Goal: Task Accomplishment & Management: Use online tool/utility

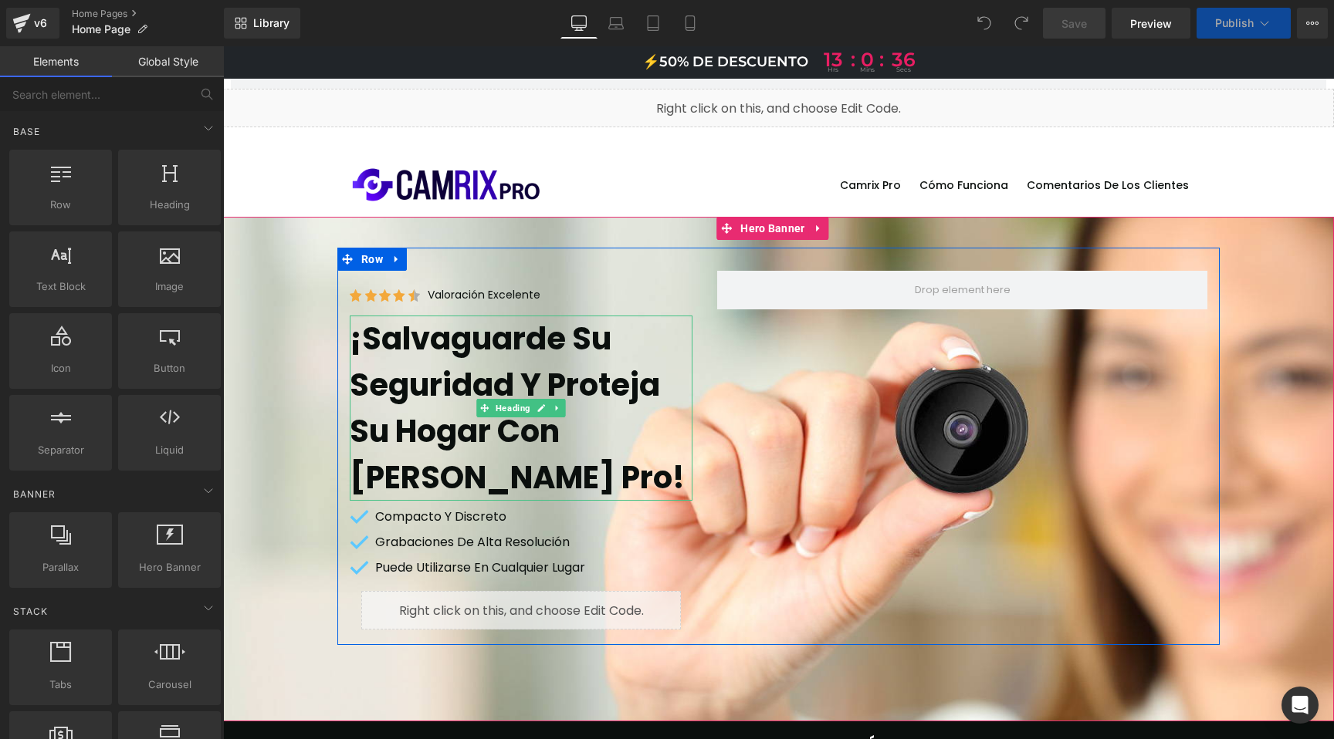
scroll to position [160, 0]
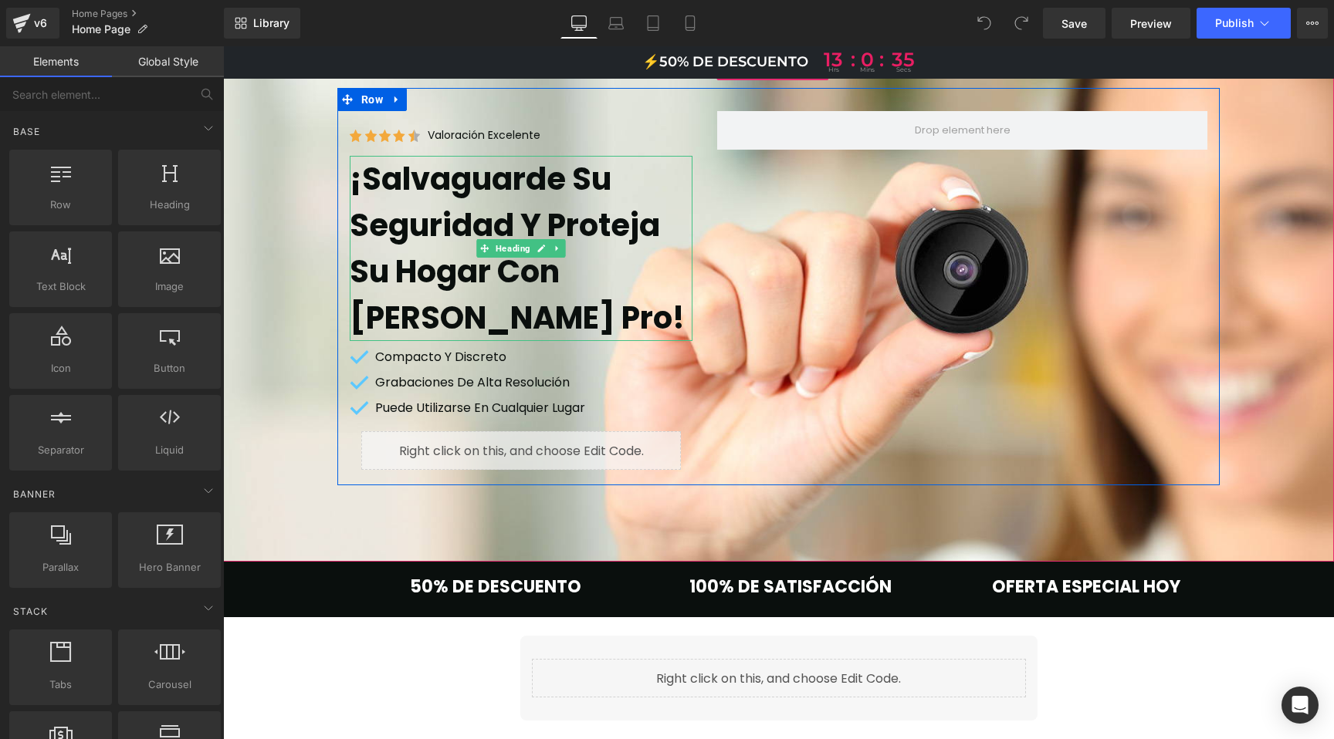
click at [491, 207] on h1 "¡Salvaguarde su seguridad y proteja su hogar con [PERSON_NAME] Pro!" at bounding box center [521, 248] width 343 height 185
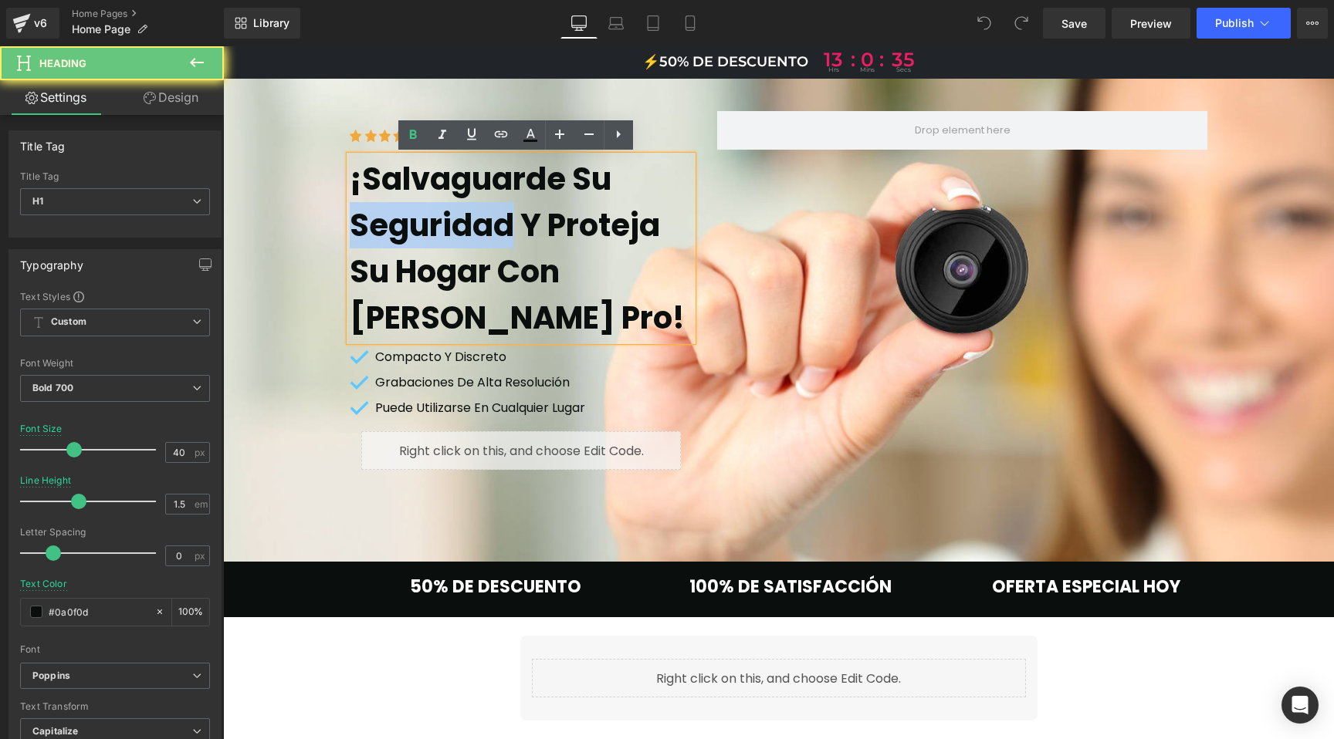
click at [491, 207] on h1 "¡Salvaguarde su seguridad y proteja su hogar con [PERSON_NAME] Pro!" at bounding box center [521, 248] width 343 height 185
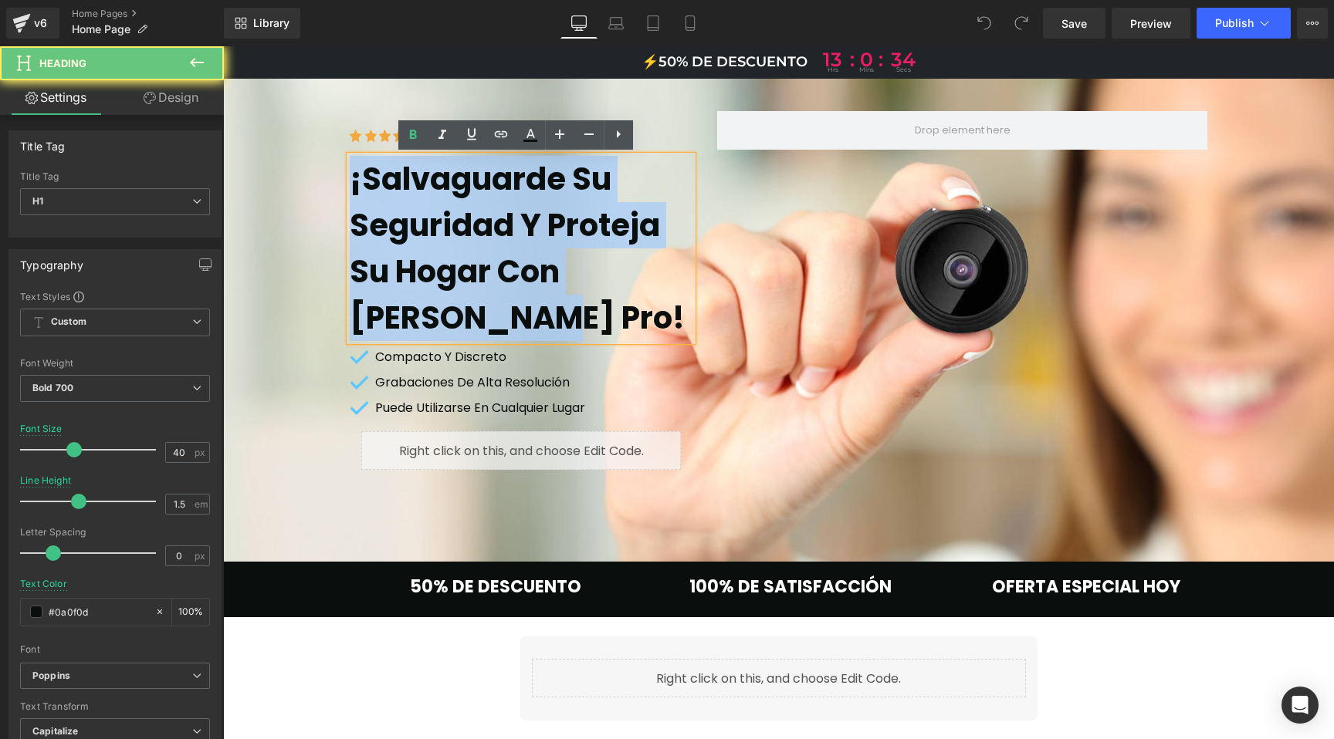
click at [491, 207] on h1 "¡Salvaguarde su seguridad y proteja su hogar con [PERSON_NAME] Pro!" at bounding box center [521, 248] width 343 height 185
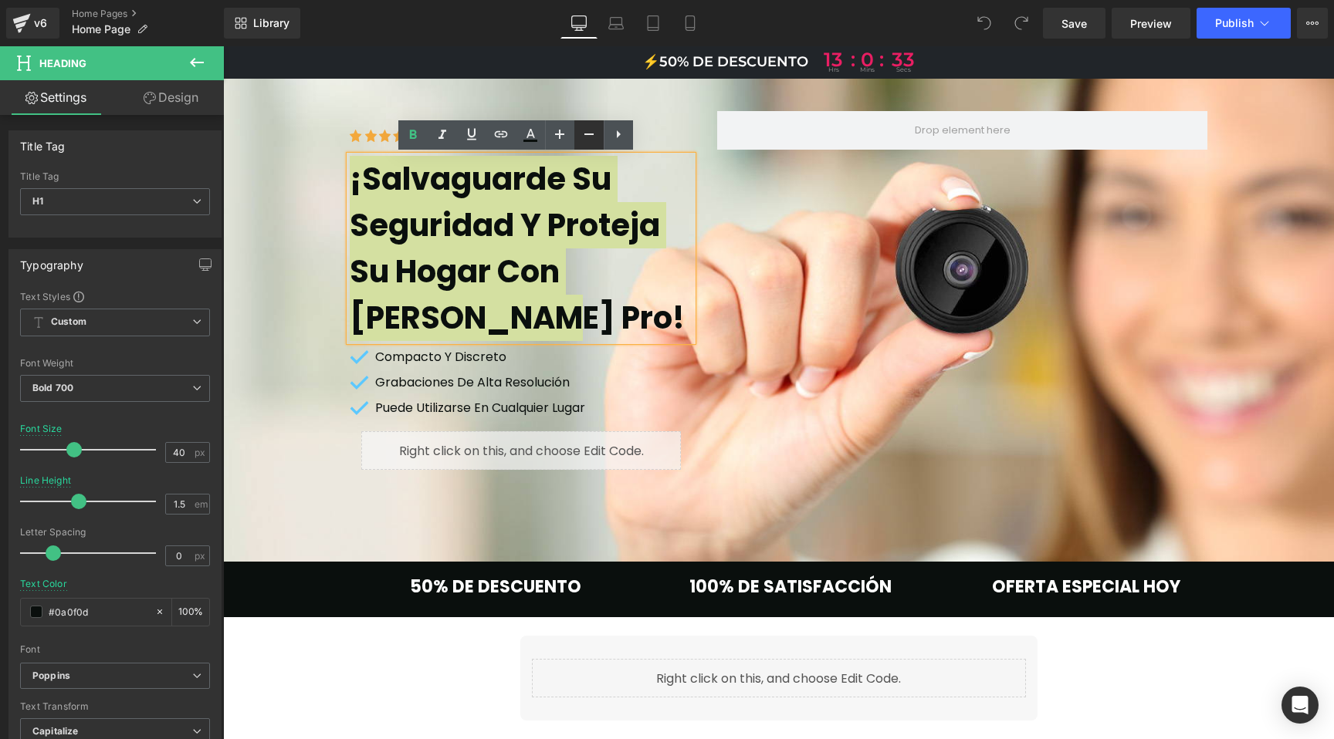
click at [588, 130] on icon at bounding box center [589, 134] width 19 height 19
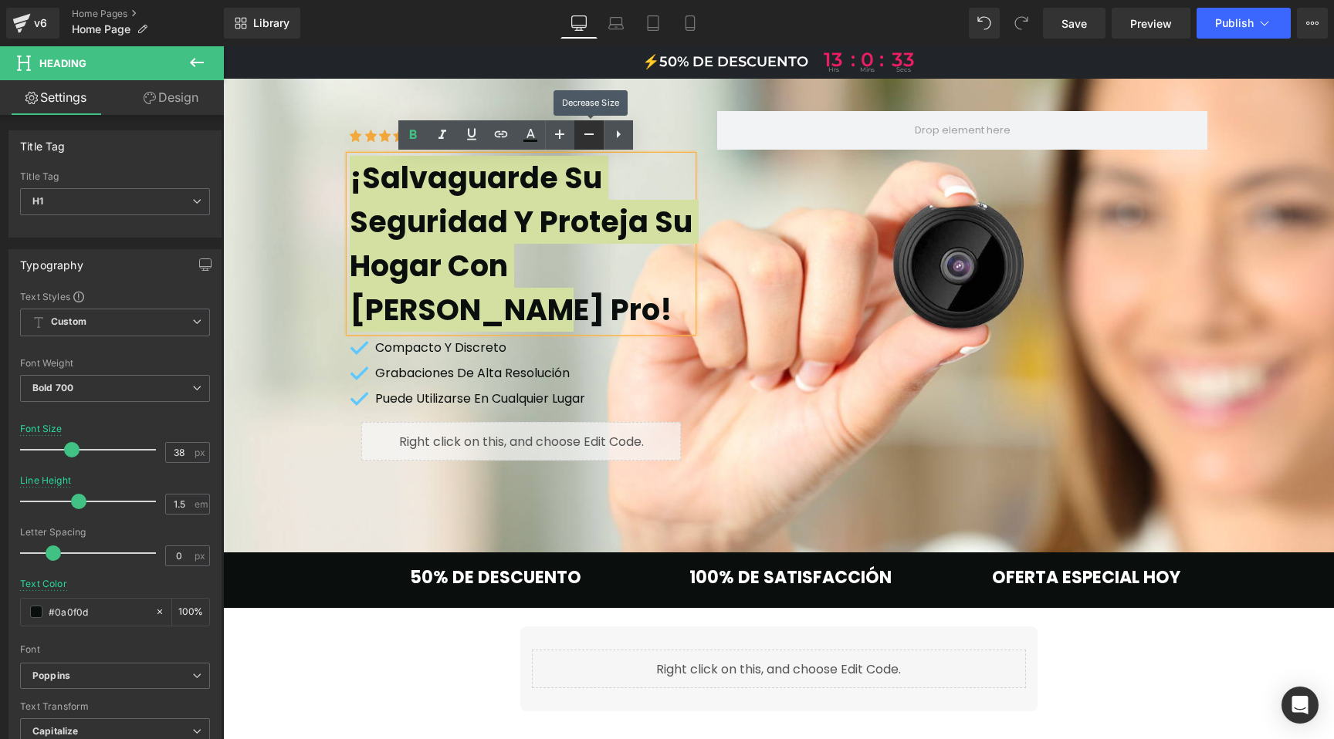
click at [588, 130] on icon at bounding box center [589, 134] width 19 height 19
type input "36"
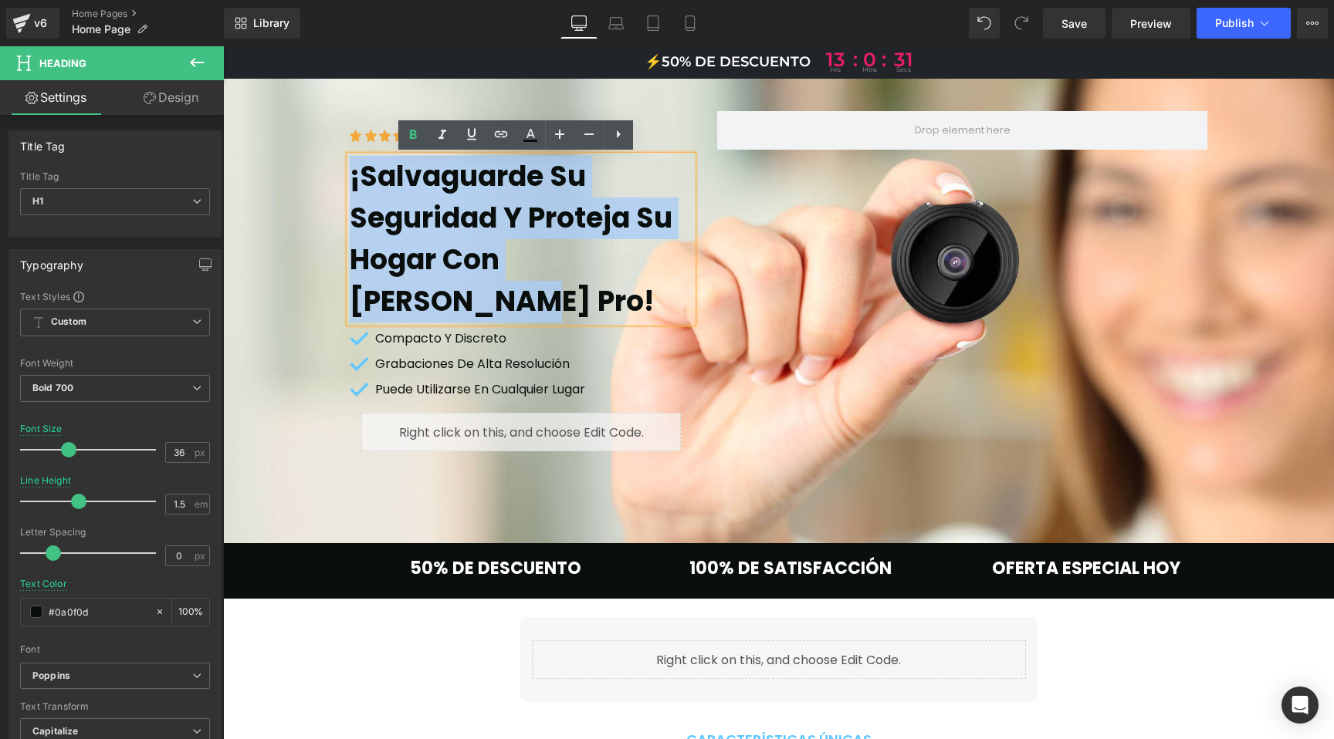
click at [299, 334] on span "TrustScore 4.7 | 8.398 Customer Reviews TrustScore 4.7 | 8.398 Customer Reviews…" at bounding box center [778, 277] width 1110 height 379
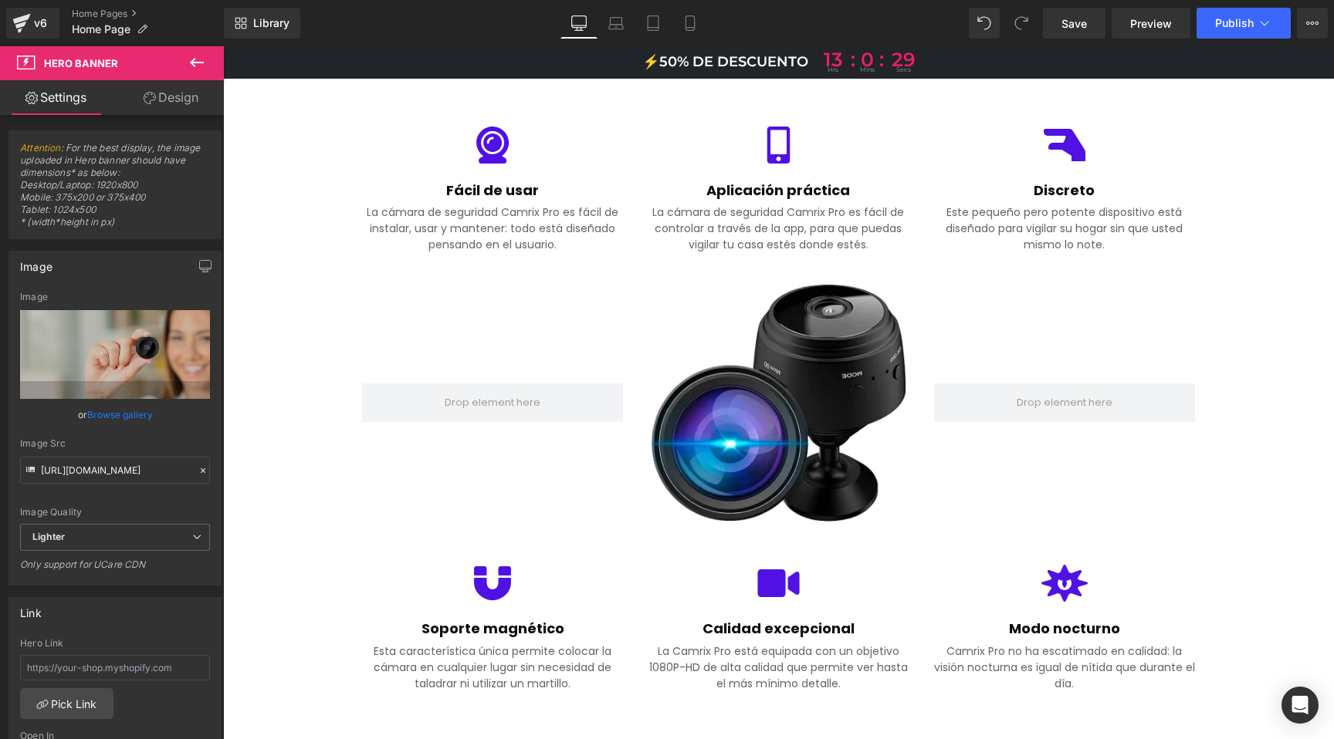
scroll to position [556, 0]
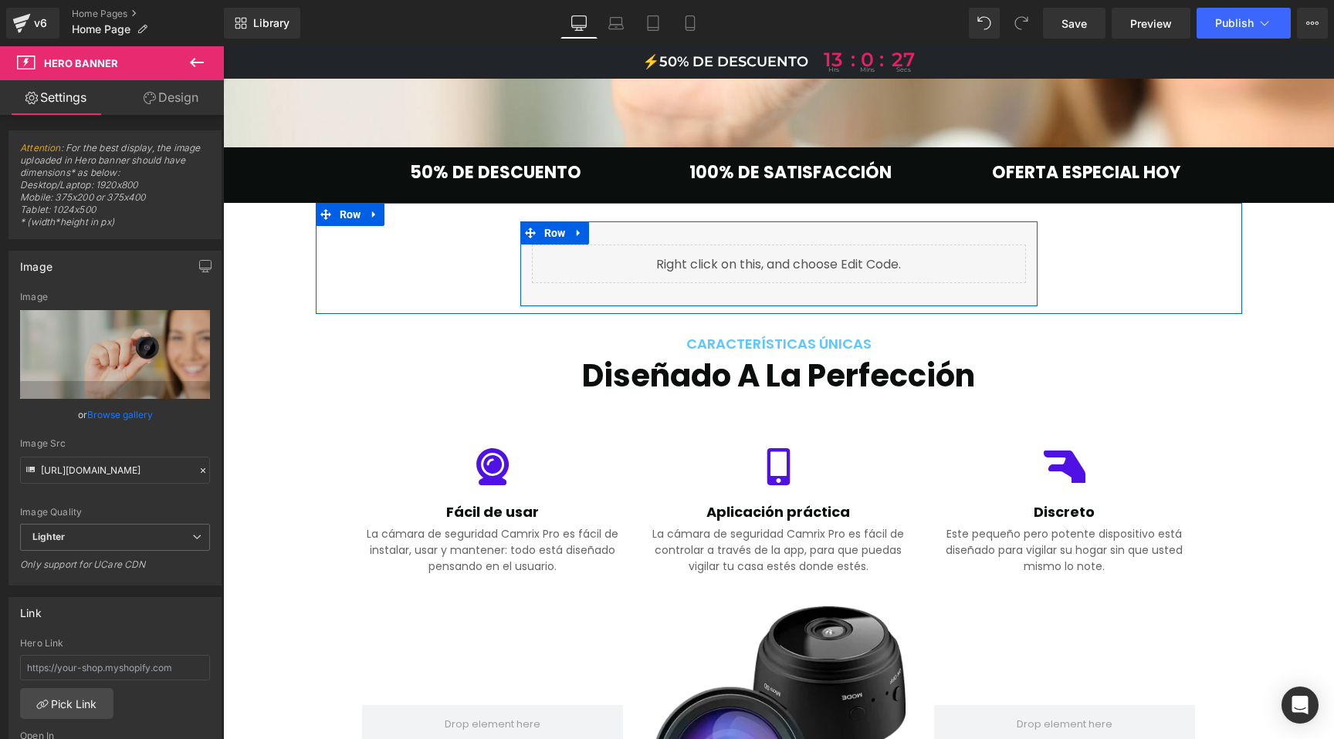
click at [796, 245] on div "Liquid" at bounding box center [779, 264] width 494 height 39
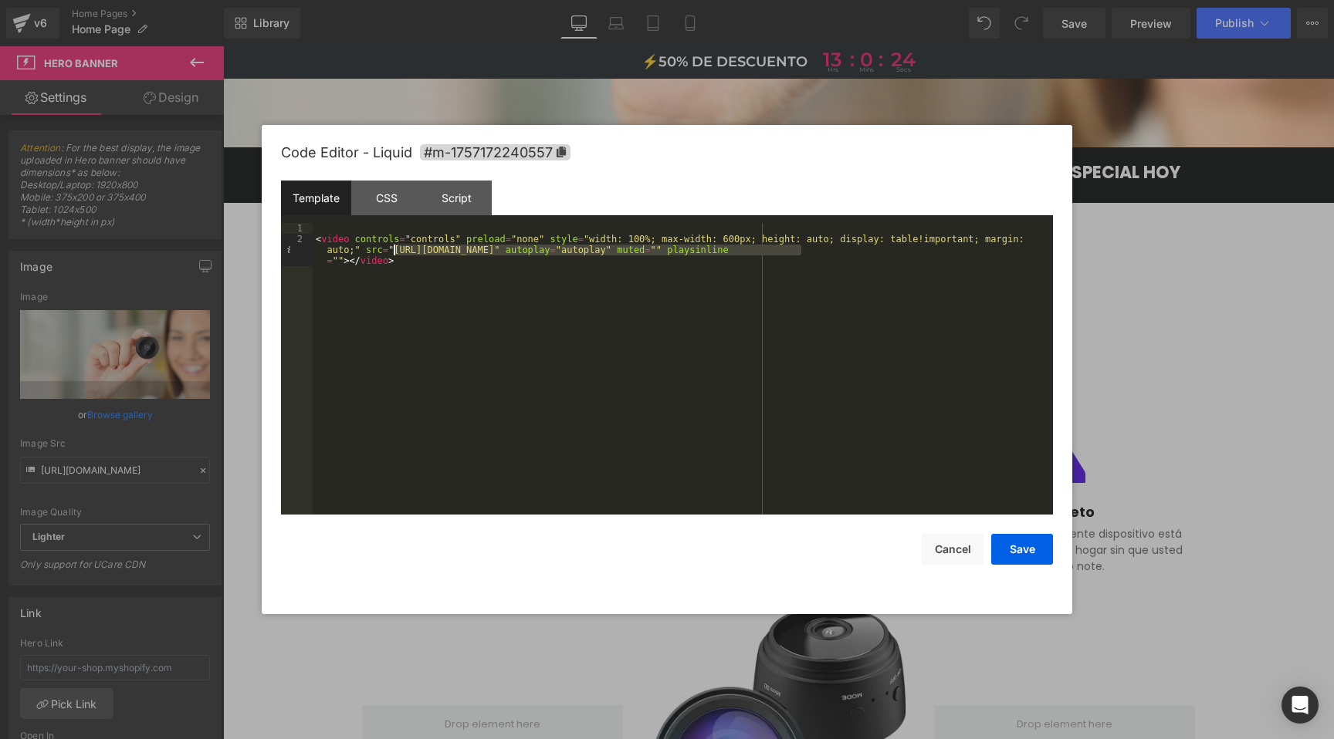
drag, startPoint x: 802, startPoint y: 248, endPoint x: 393, endPoint y: 250, distance: 409.0
click at [393, 250] on div "< video controls = "controls" preload = "none" style = "width: 100%; max-width:…" at bounding box center [683, 390] width 740 height 335
click at [1027, 553] on button "Save" at bounding box center [1022, 549] width 62 height 31
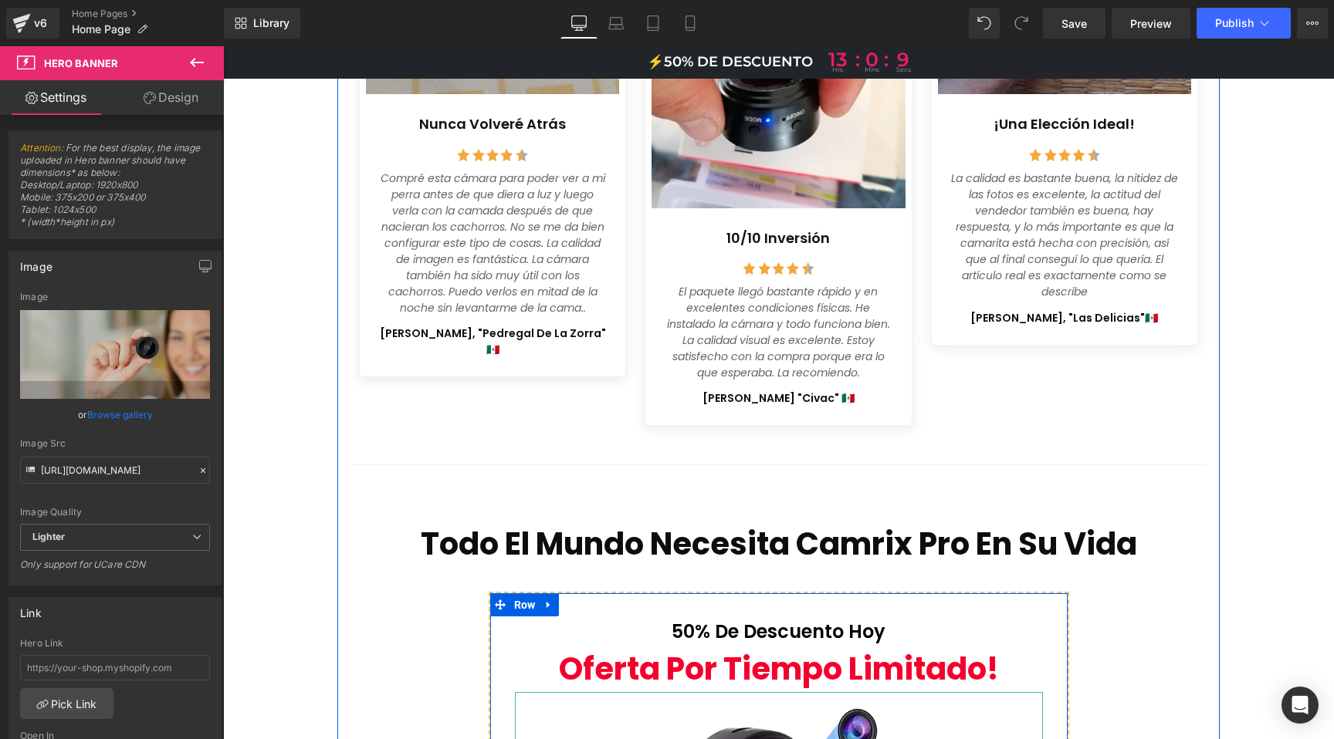
scroll to position [6100, 0]
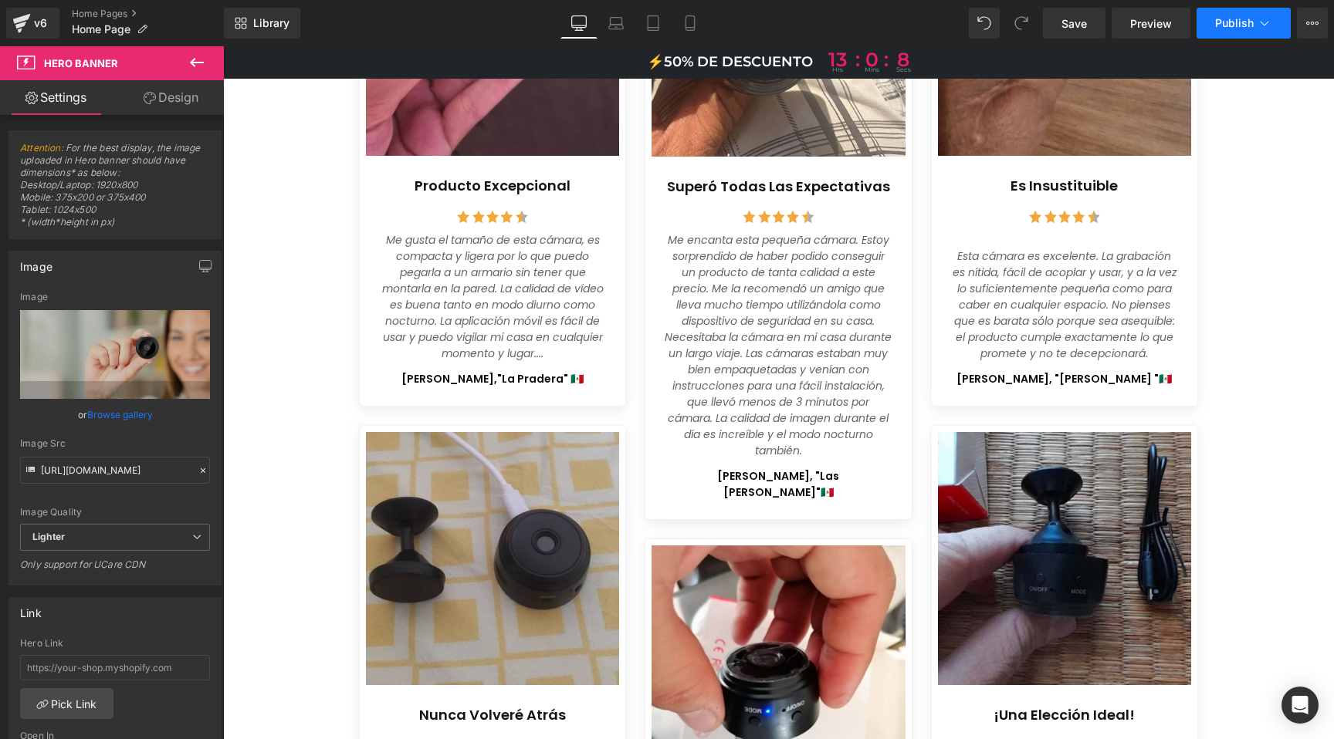
click at [1214, 23] on button "Publish" at bounding box center [1243, 23] width 94 height 31
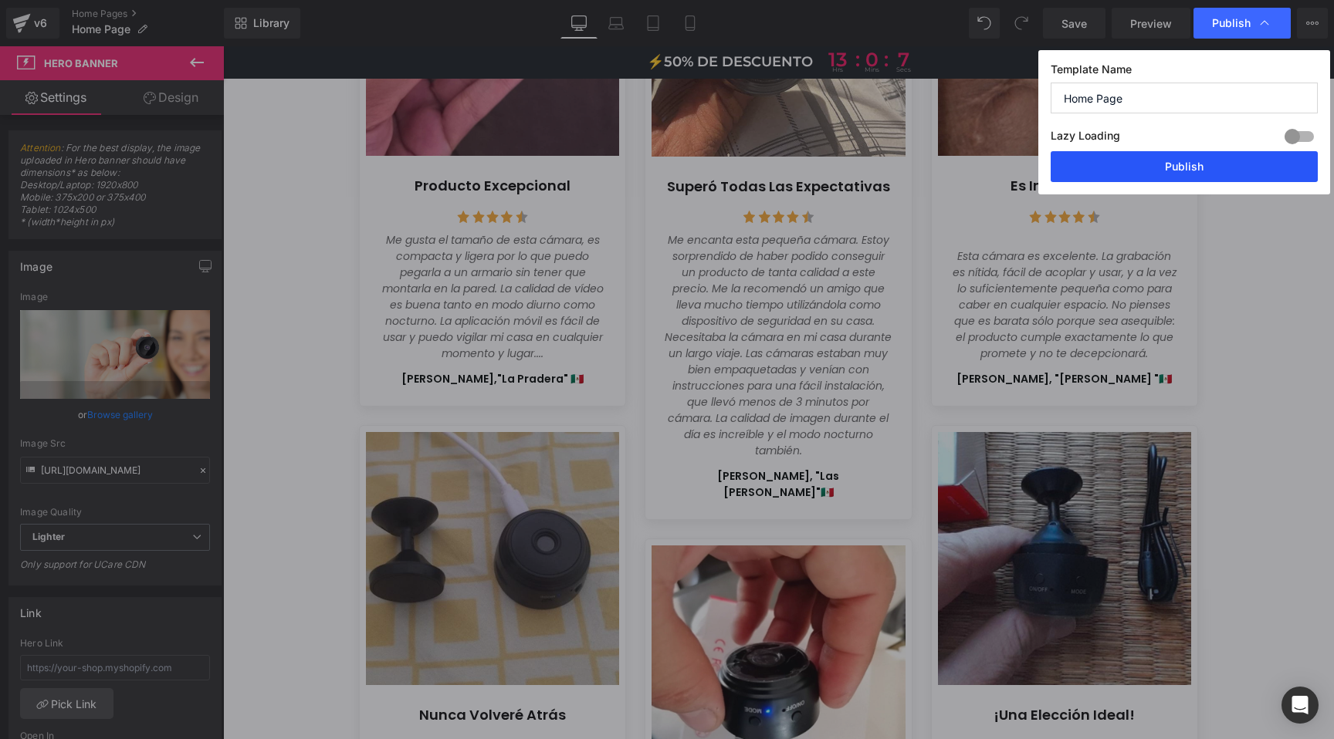
click at [1161, 163] on button "Publish" at bounding box center [1183, 166] width 267 height 31
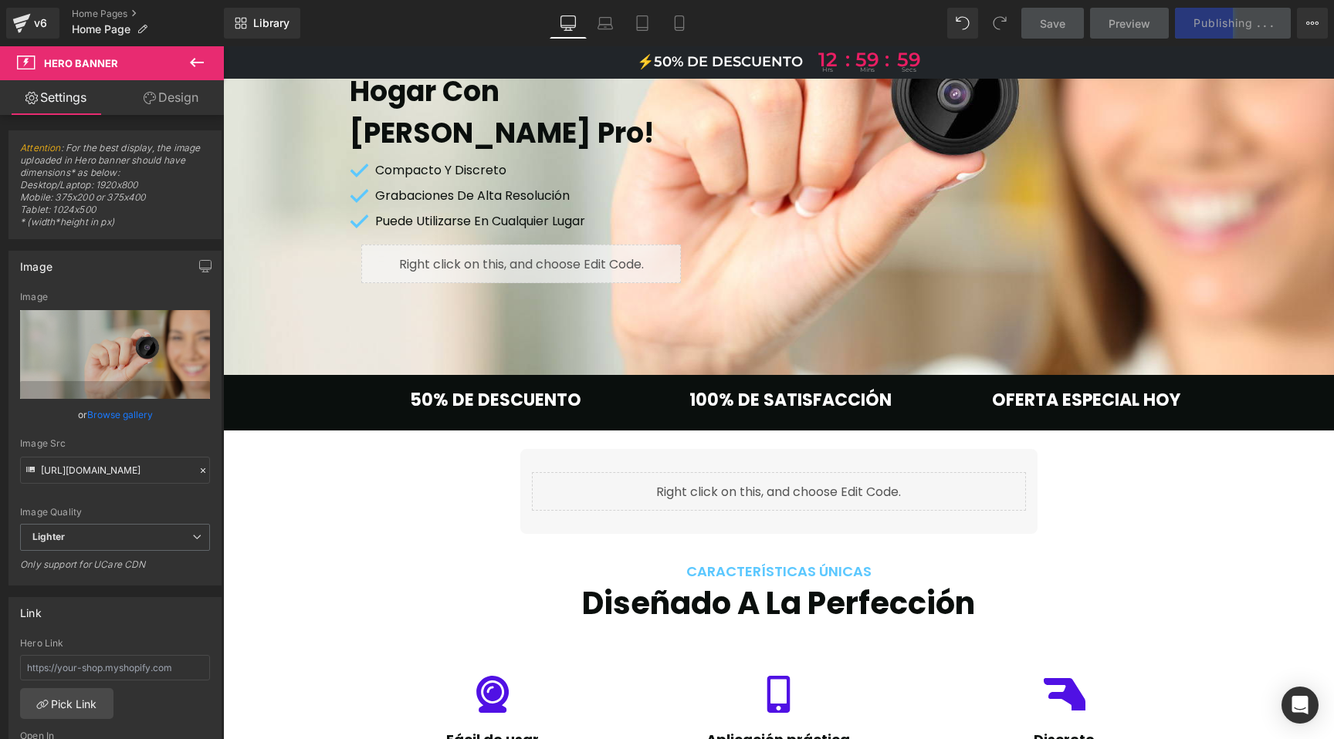
scroll to position [0, 0]
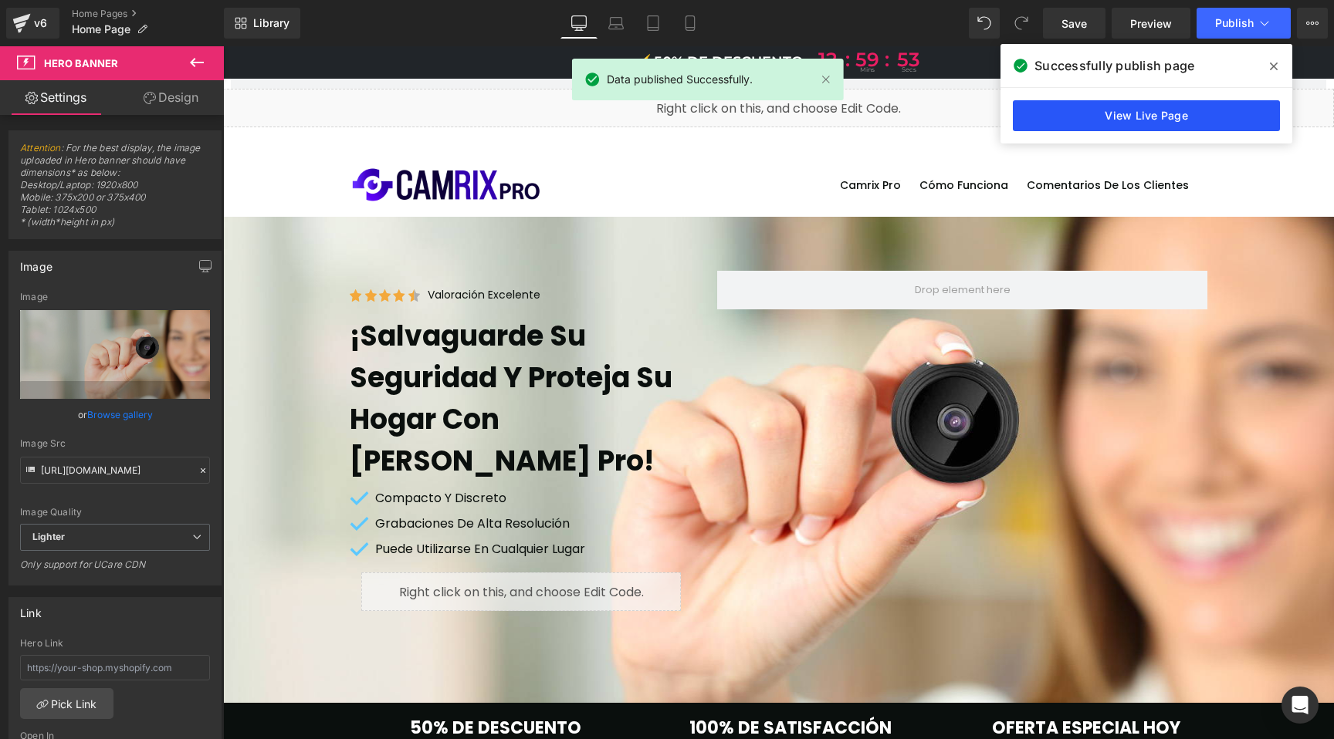
click at [1138, 115] on link "View Live Page" at bounding box center [1145, 115] width 267 height 31
